Goal: Find specific page/section: Find specific page/section

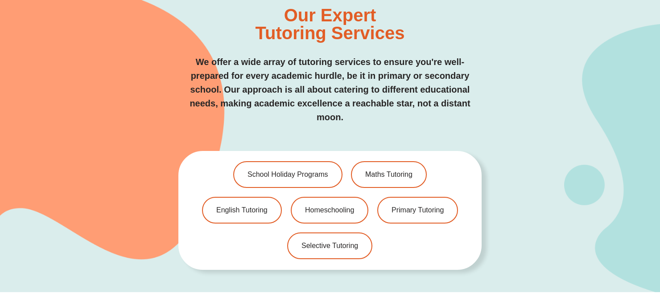
scroll to position [1841, 0]
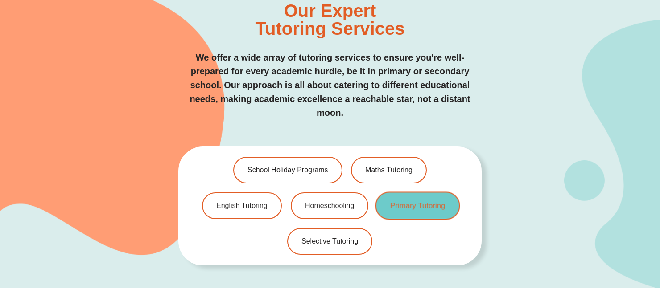
click at [418, 202] on span "Primary Tutoring" at bounding box center [417, 206] width 55 height 8
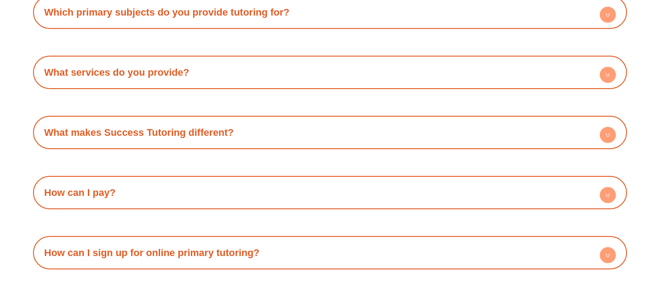
scroll to position [2005, 0]
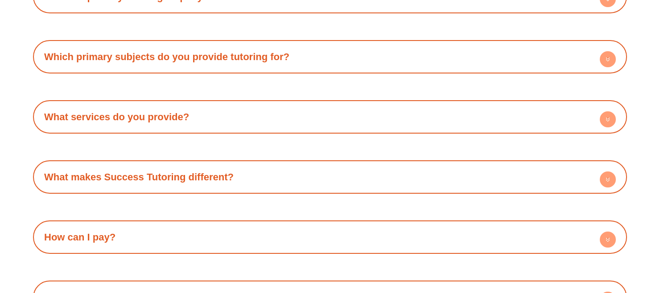
click at [602, 65] on icon at bounding box center [607, 59] width 16 height 16
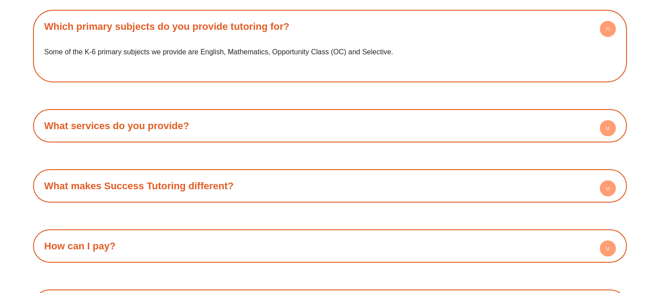
scroll to position [2095, 0]
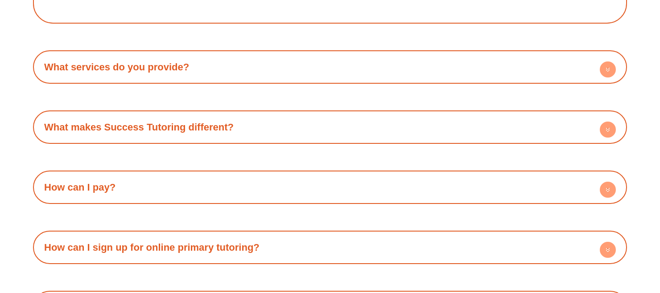
click at [612, 189] on circle at bounding box center [607, 190] width 16 height 16
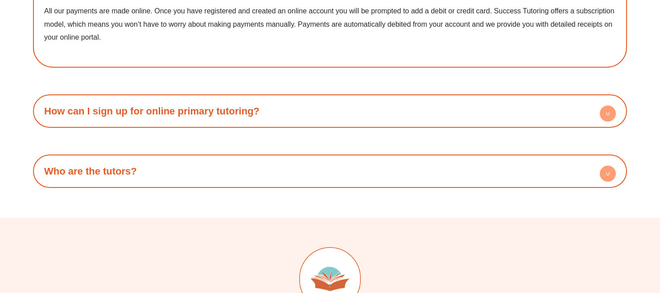
scroll to position [2317, 0]
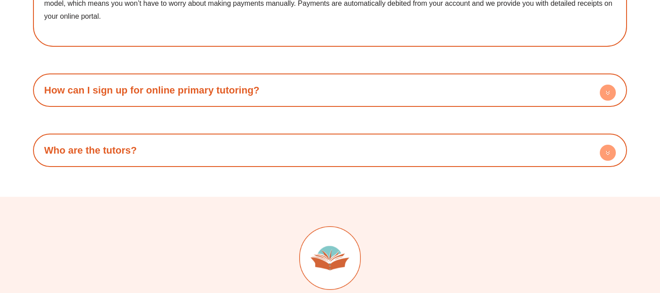
click at [607, 153] on icon at bounding box center [607, 153] width 3 height 1
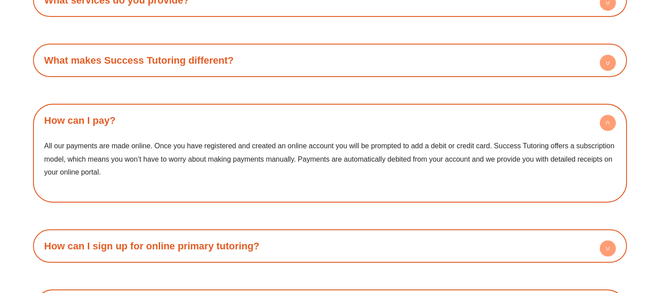
scroll to position [2139, 0]
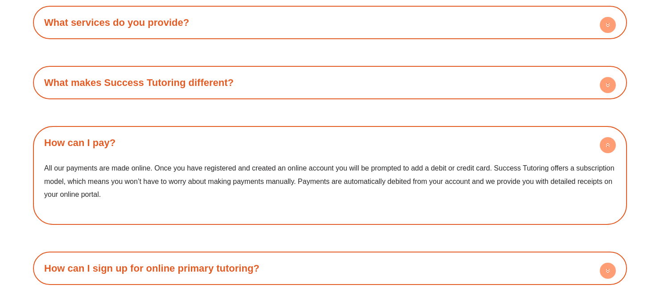
click at [610, 25] on circle at bounding box center [607, 25] width 16 height 16
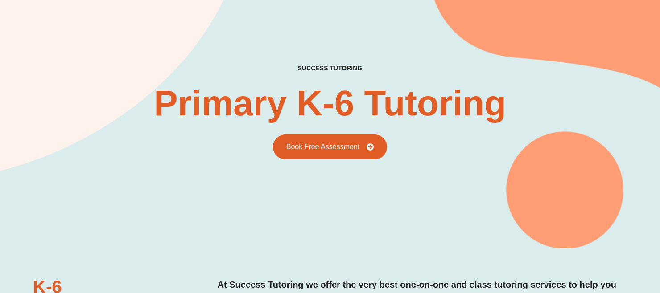
scroll to position [0, 0]
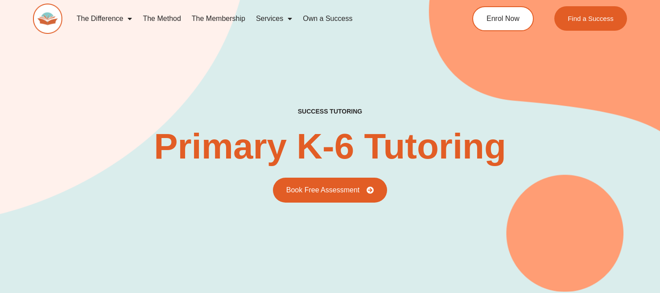
click at [50, 16] on img at bounding box center [47, 19] width 29 height 30
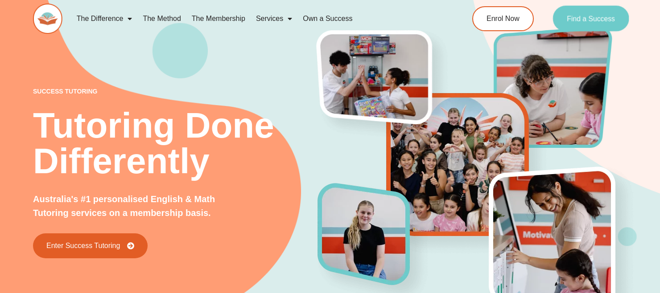
click at [581, 22] on span "Find a Success" at bounding box center [591, 18] width 48 height 7
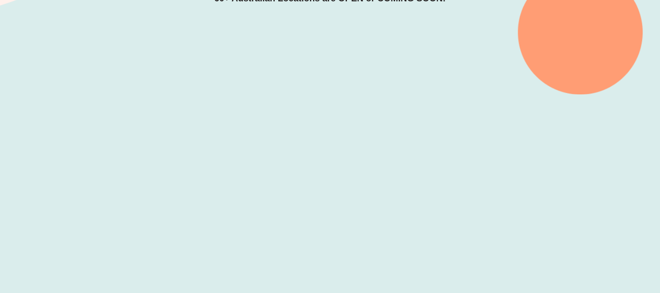
scroll to position [221, 0]
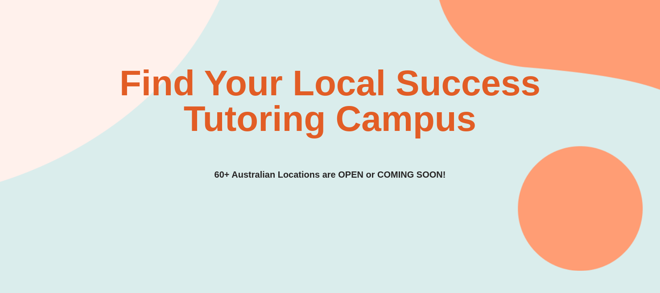
scroll to position [0, 0]
